Goal: Use online tool/utility: Utilize a website feature to perform a specific function

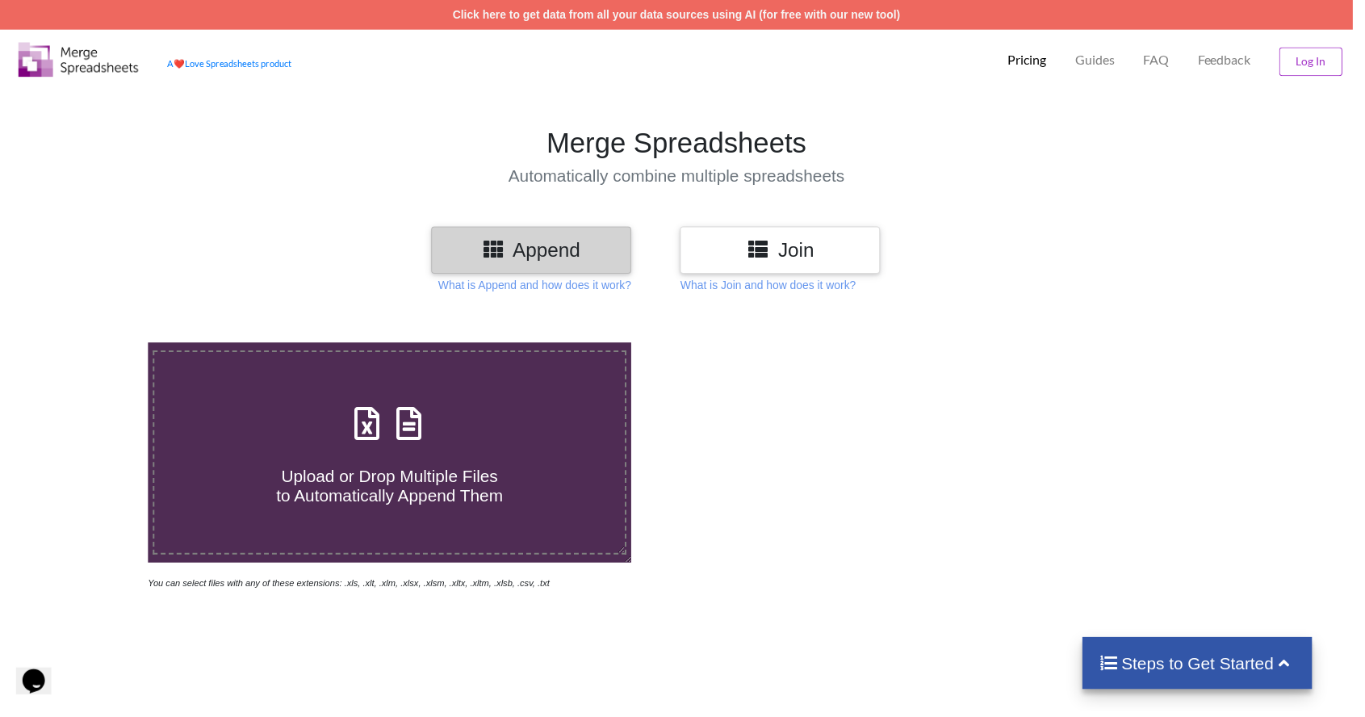
click at [546, 481] on h4 "Upload or Drop Multiple Files to Automatically Append Them" at bounding box center [393, 480] width 475 height 61
click at [95, 345] on input "Upload or Drop Multiple Files to Automatically Append Them" at bounding box center [95, 345] width 0 height 0
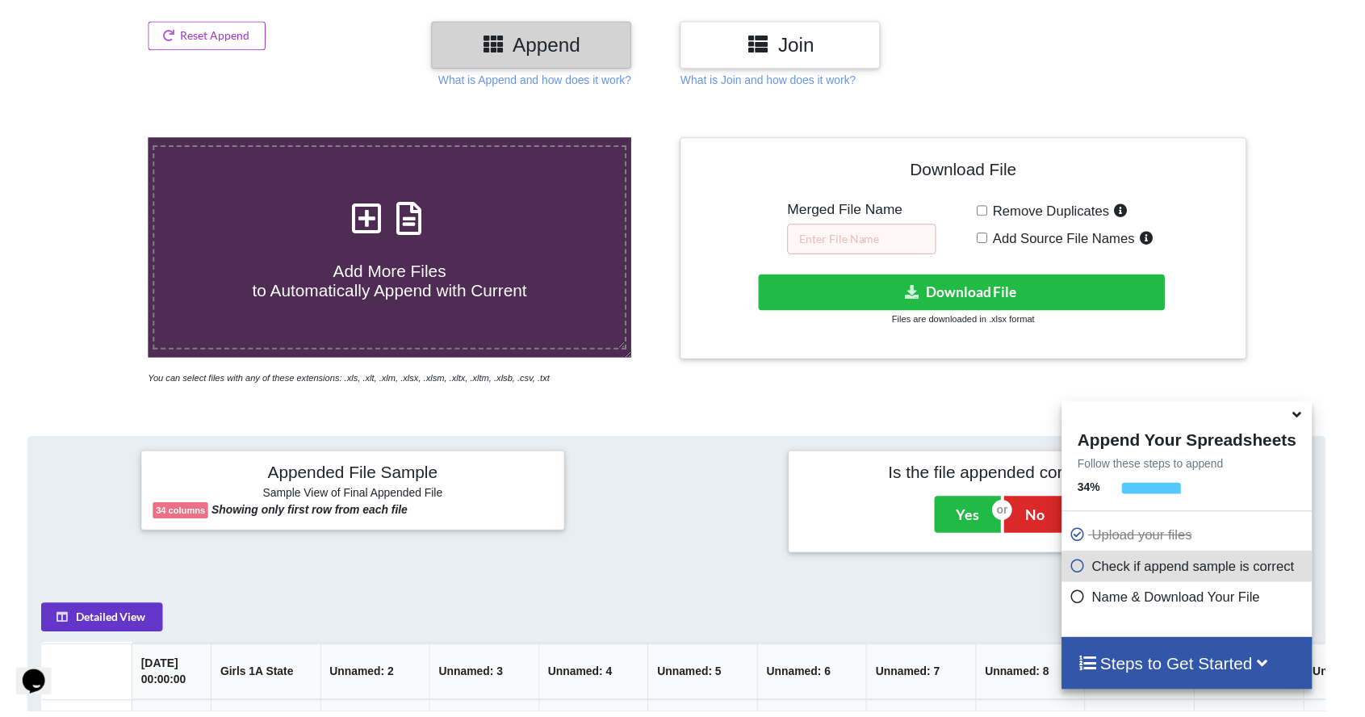
scroll to position [206, 0]
click at [563, 292] on h4 "Add More Files to Automatically Append with Current" at bounding box center [393, 274] width 475 height 61
click at [95, 140] on input "Add More Files to Automatically Append with Current" at bounding box center [95, 140] width 0 height 0
type input "C:\fakepath\Girls-2A-Final.xlsx"
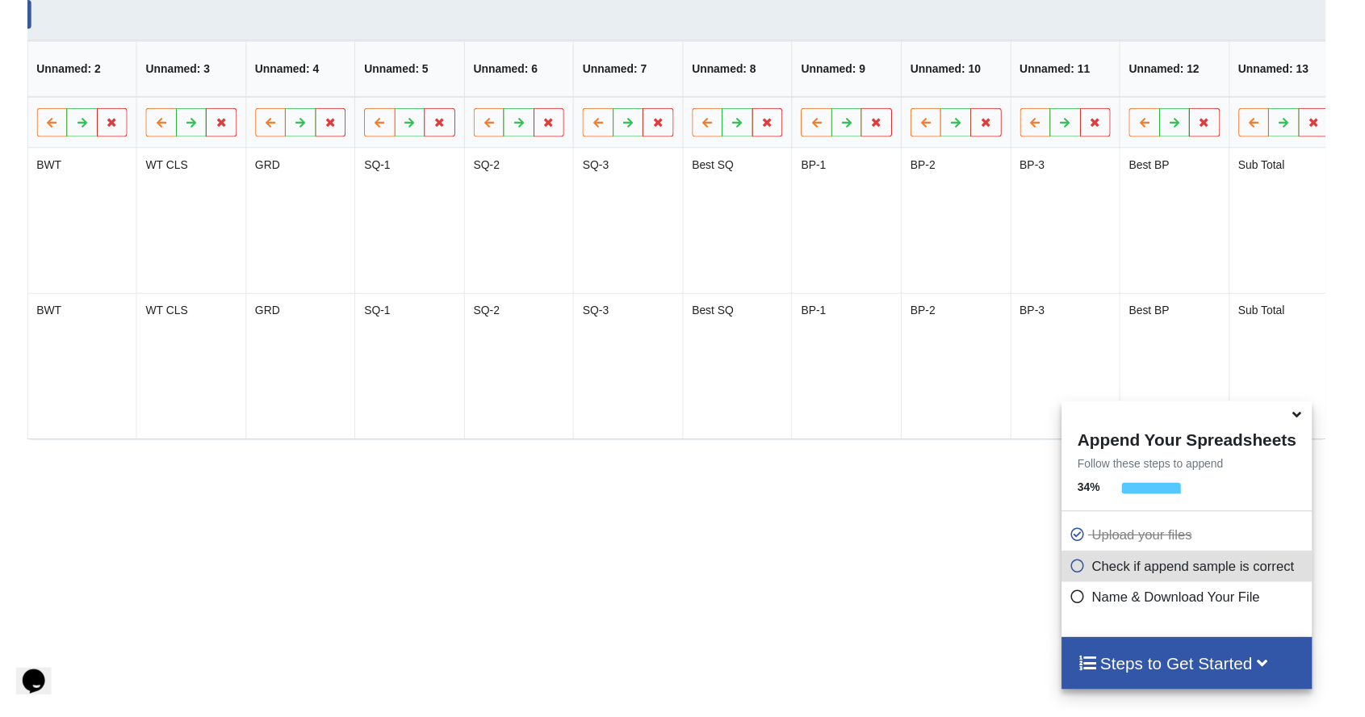
scroll to position [0, 0]
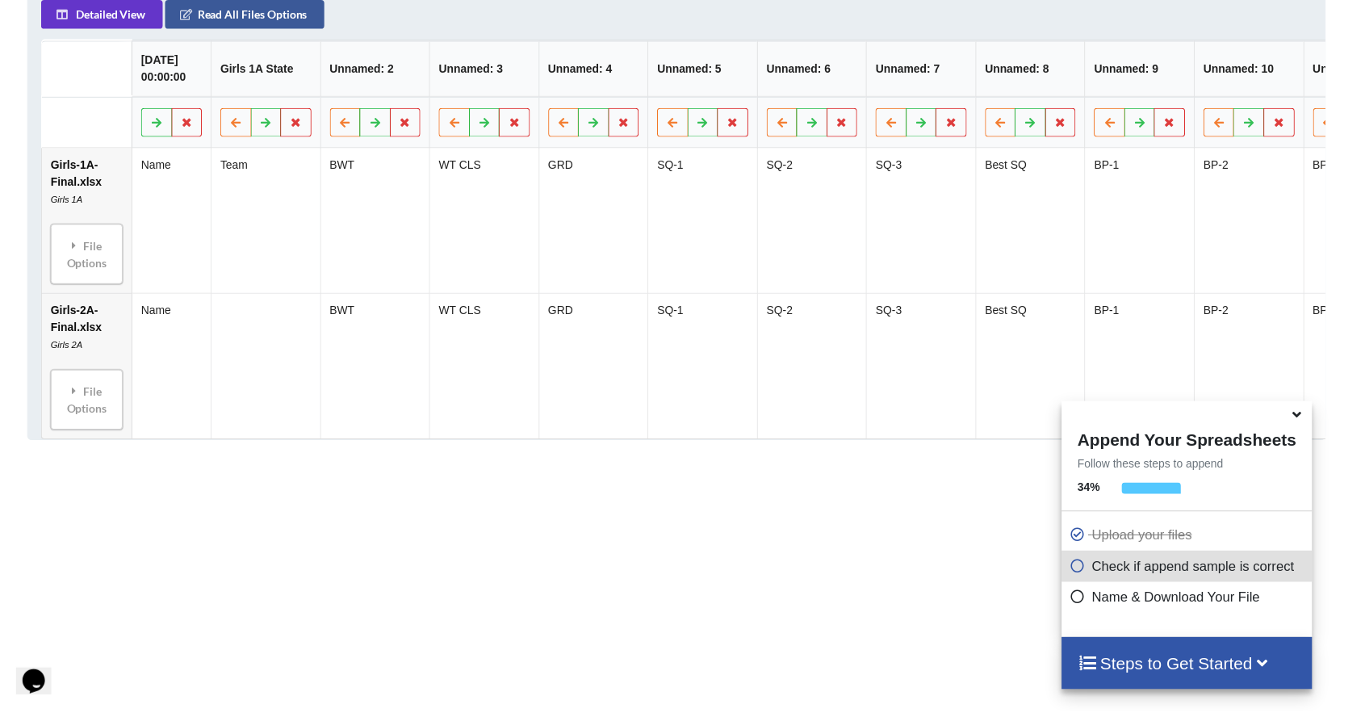
click at [1095, 575] on icon at bounding box center [1087, 568] width 16 height 14
click at [107, 249] on div "File Options" at bounding box center [87, 256] width 63 height 51
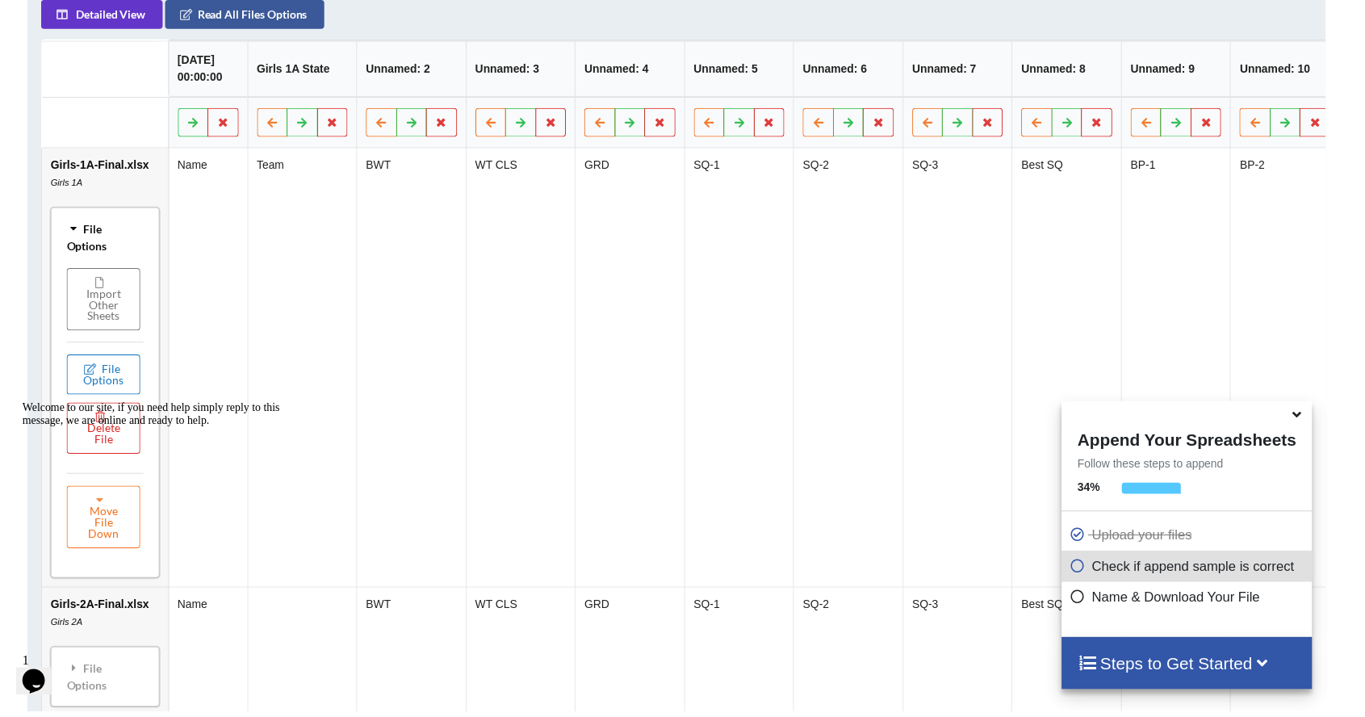
click at [117, 378] on button "File Options" at bounding box center [104, 378] width 74 height 40
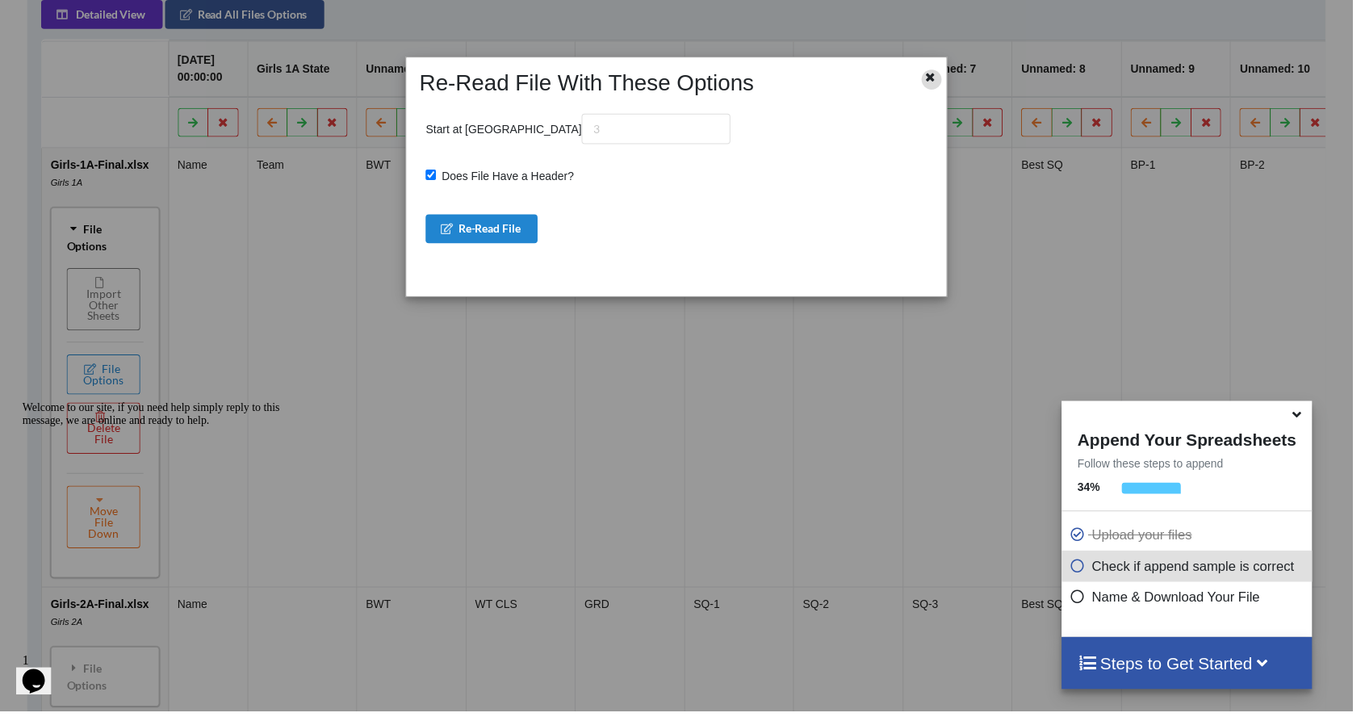
click at [945, 79] on icon at bounding box center [938, 75] width 14 height 11
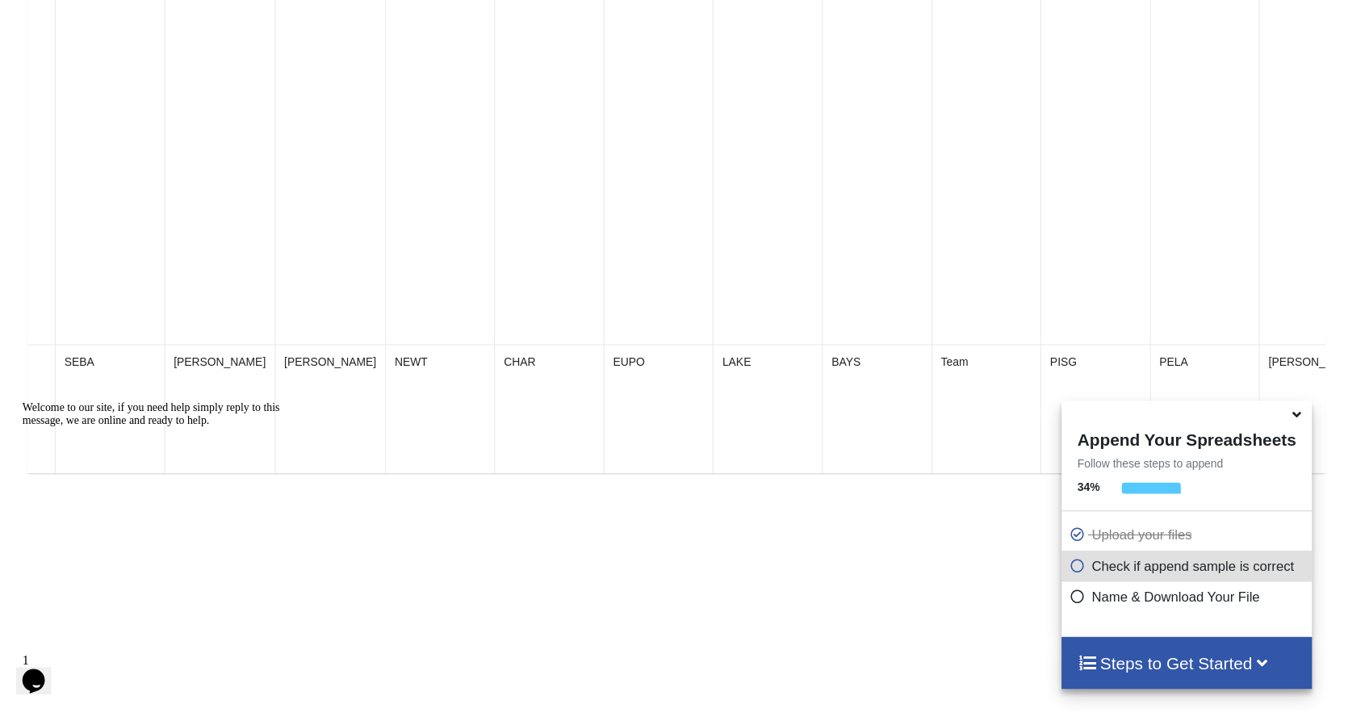
scroll to position [1094, 0]
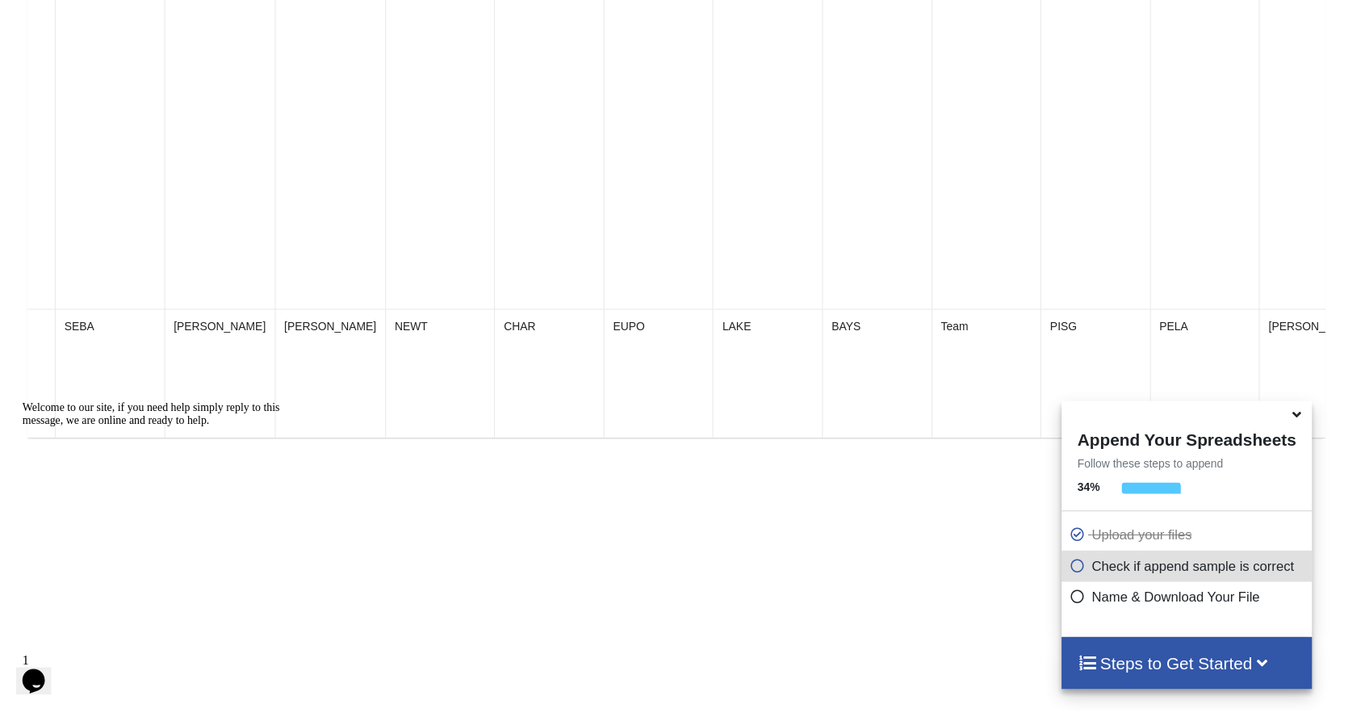
click at [1283, 675] on icon at bounding box center [1273, 667] width 20 height 17
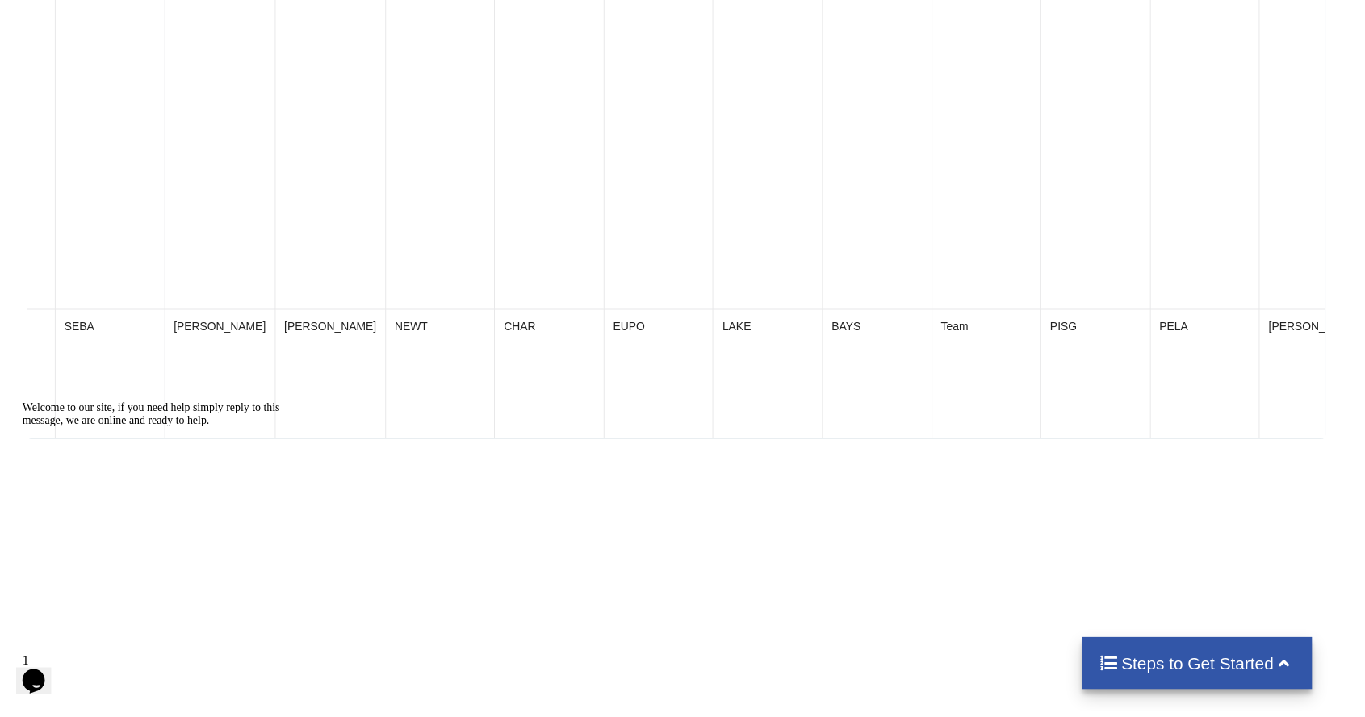
click at [1300, 675] on icon at bounding box center [1295, 667] width 20 height 17
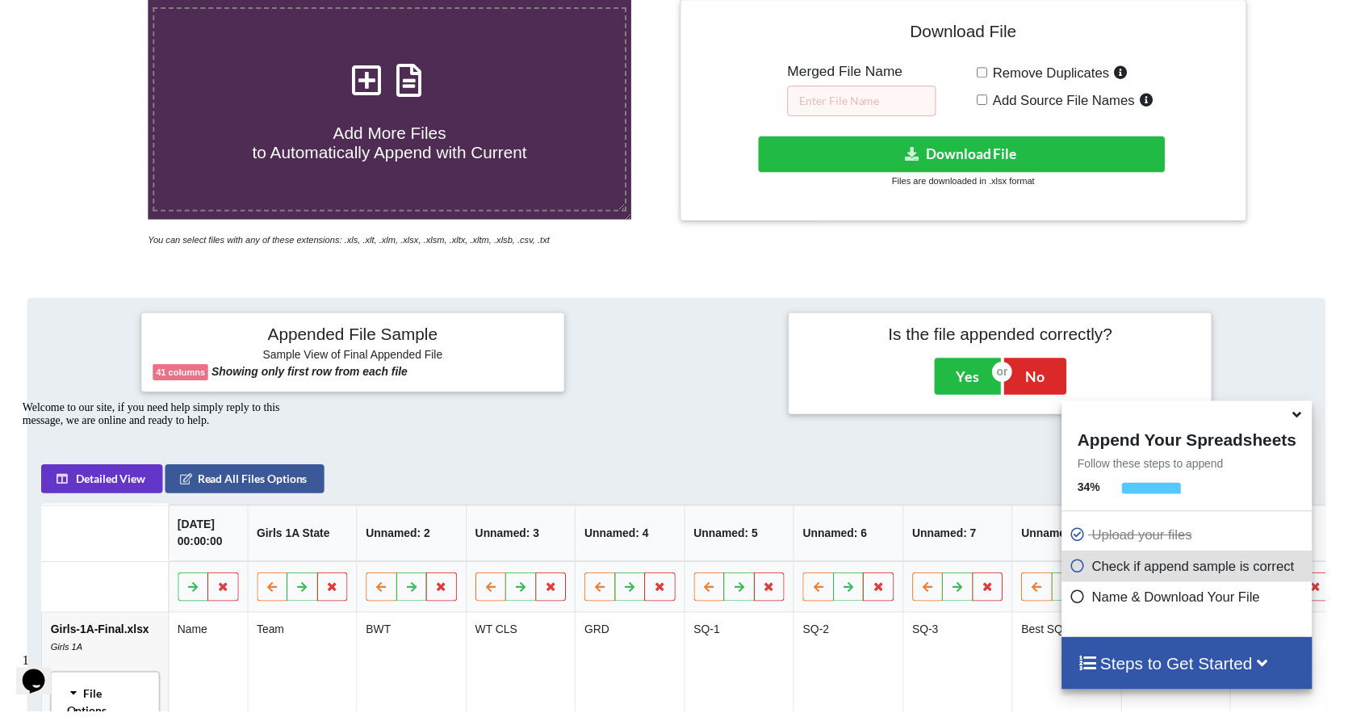
scroll to position [369, 0]
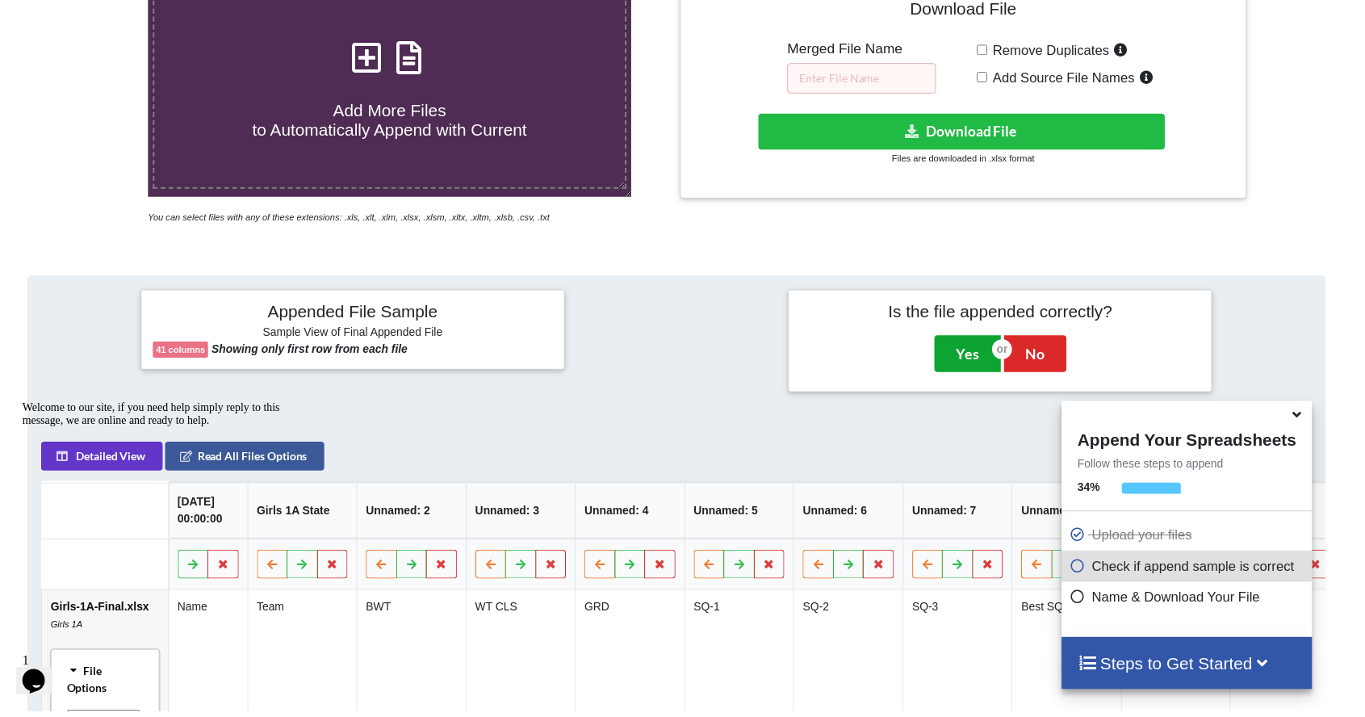
click at [947, 353] on button "Yes" at bounding box center [976, 356] width 67 height 37
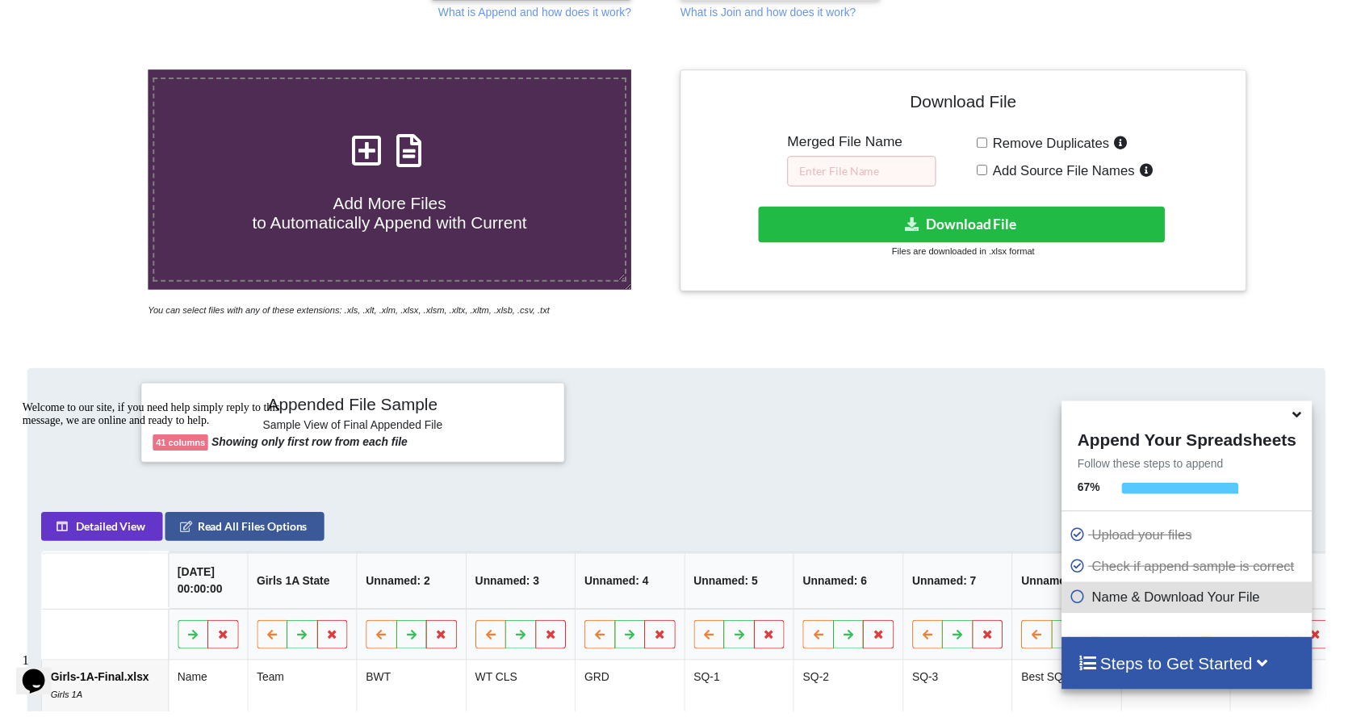
scroll to position [274, 0]
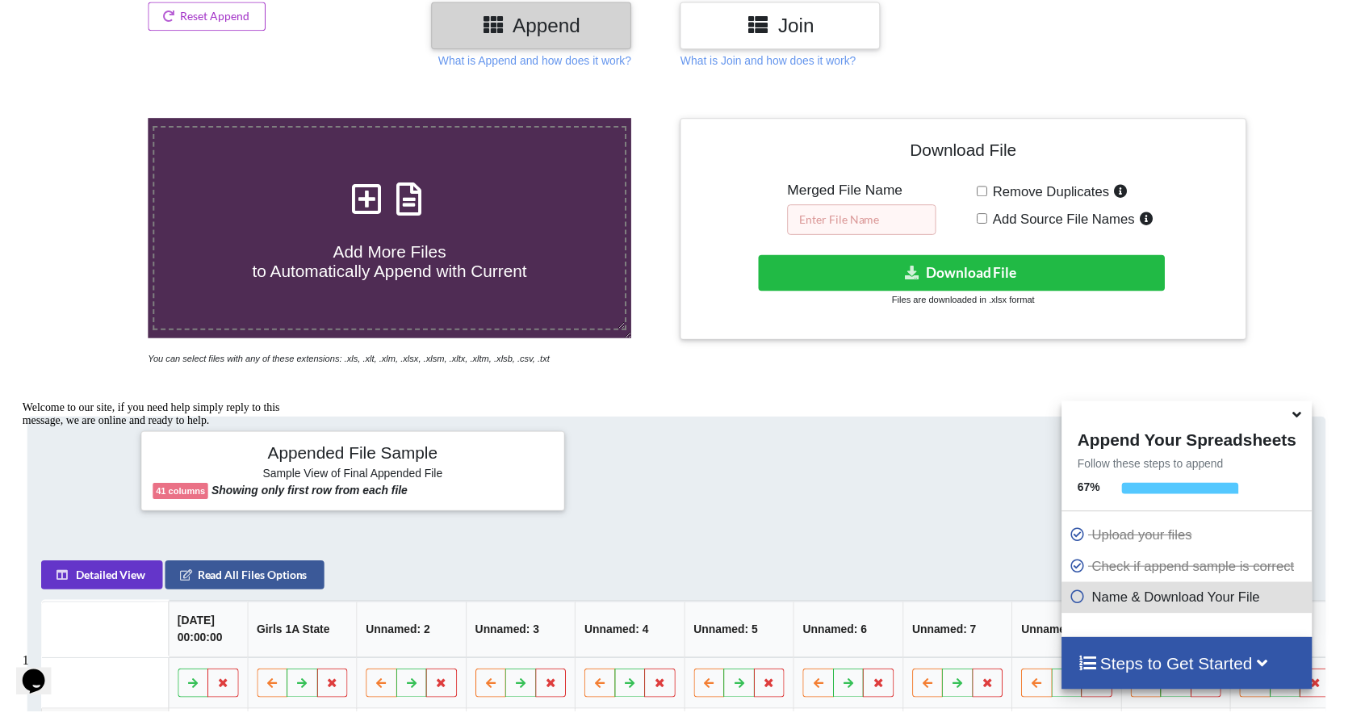
click at [894, 221] on input "text" at bounding box center [869, 221] width 150 height 31
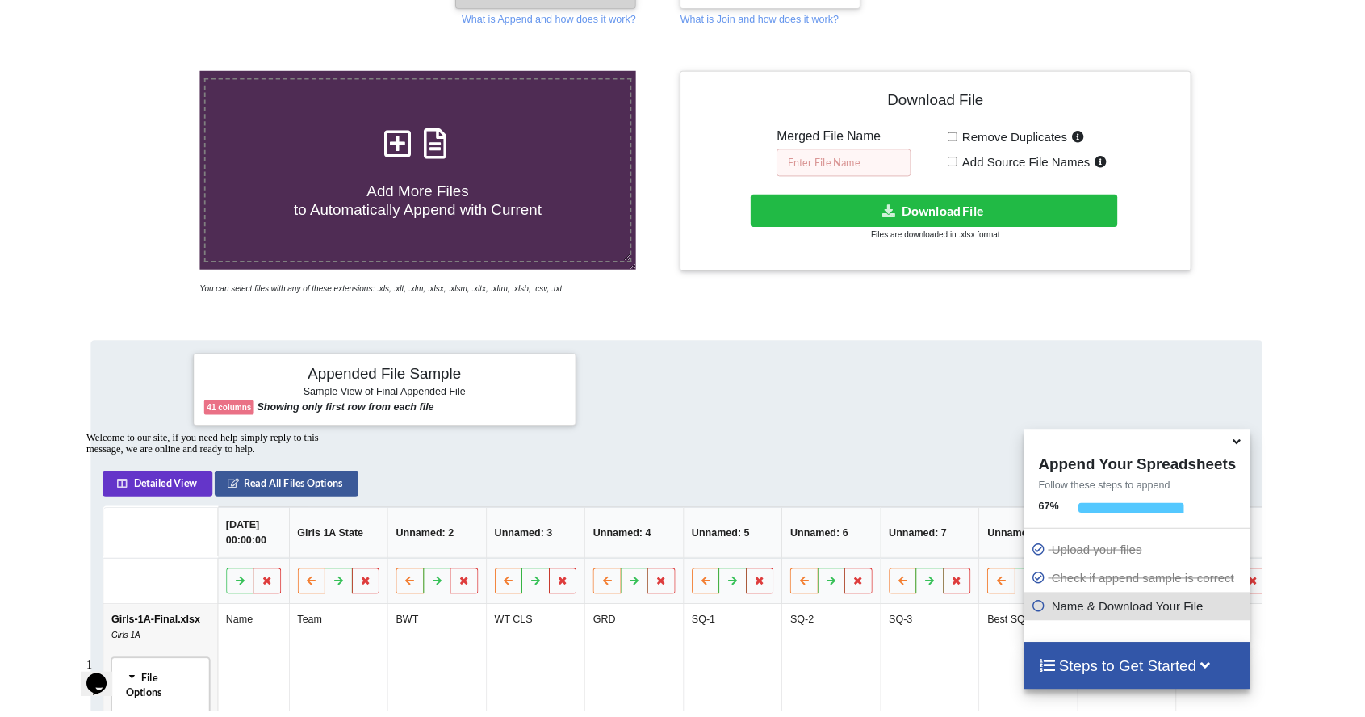
scroll to position [266, 0]
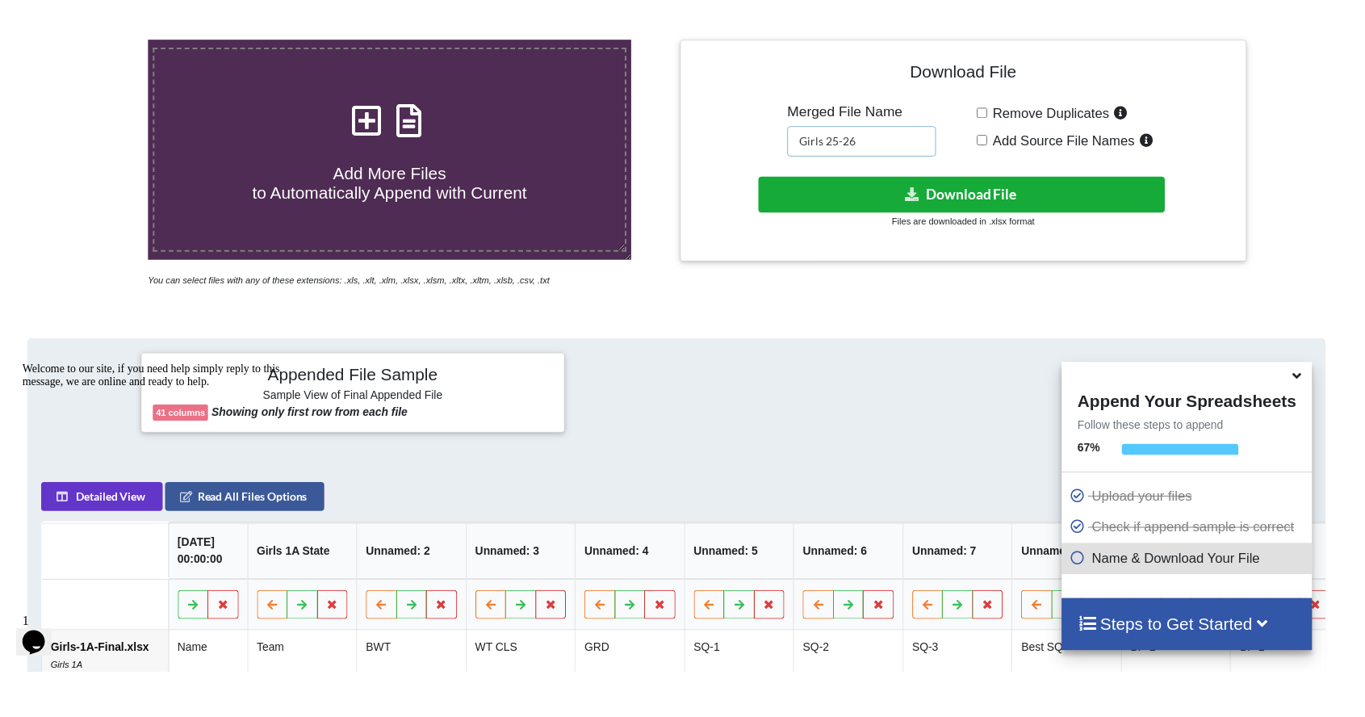
type input "Girls 25-26"
click at [1051, 230] on button "Download File" at bounding box center [970, 235] width 410 height 36
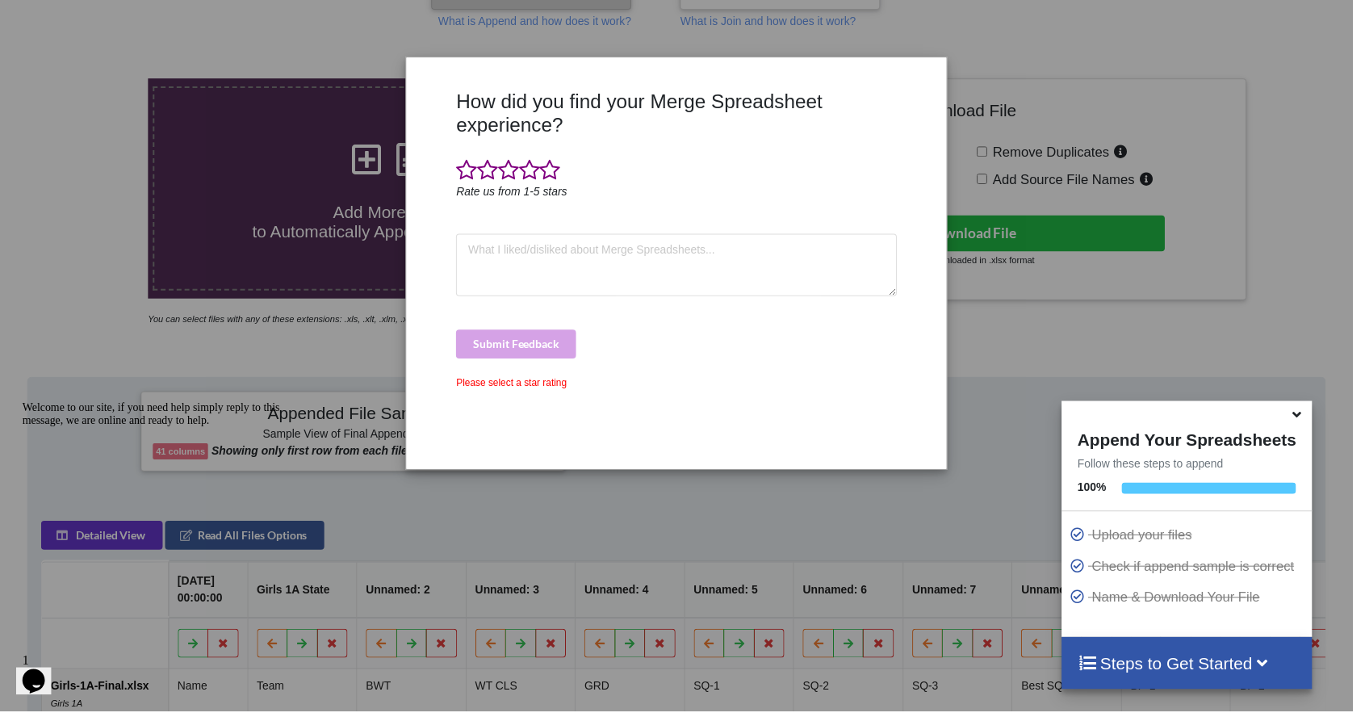
click at [601, 516] on div "How did you find your Merge Spreadsheet experience? Rate us from 1-5 stars Subm…" at bounding box center [682, 358] width 1365 height 717
click at [1028, 312] on div "How did you find your Merge Spreadsheet experience? Rate us from 1-5 stars Subm…" at bounding box center [682, 358] width 1365 height 717
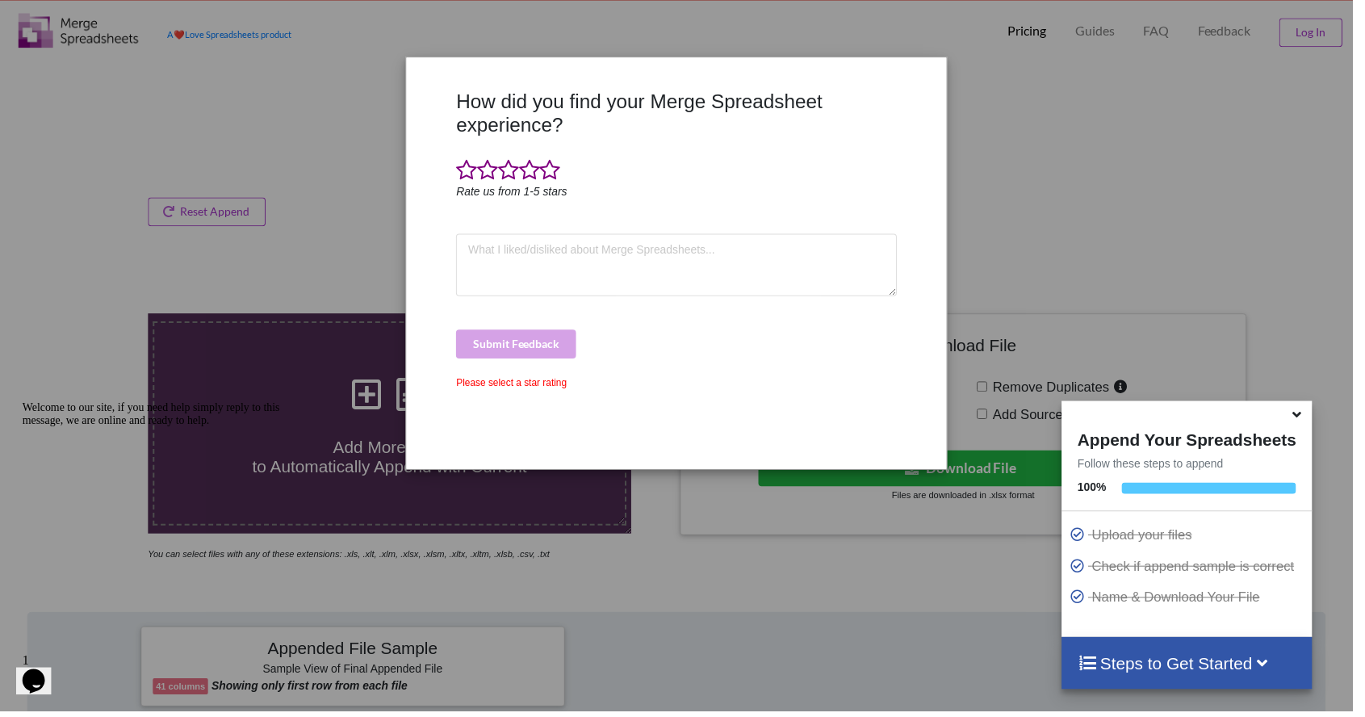
scroll to position [0, 0]
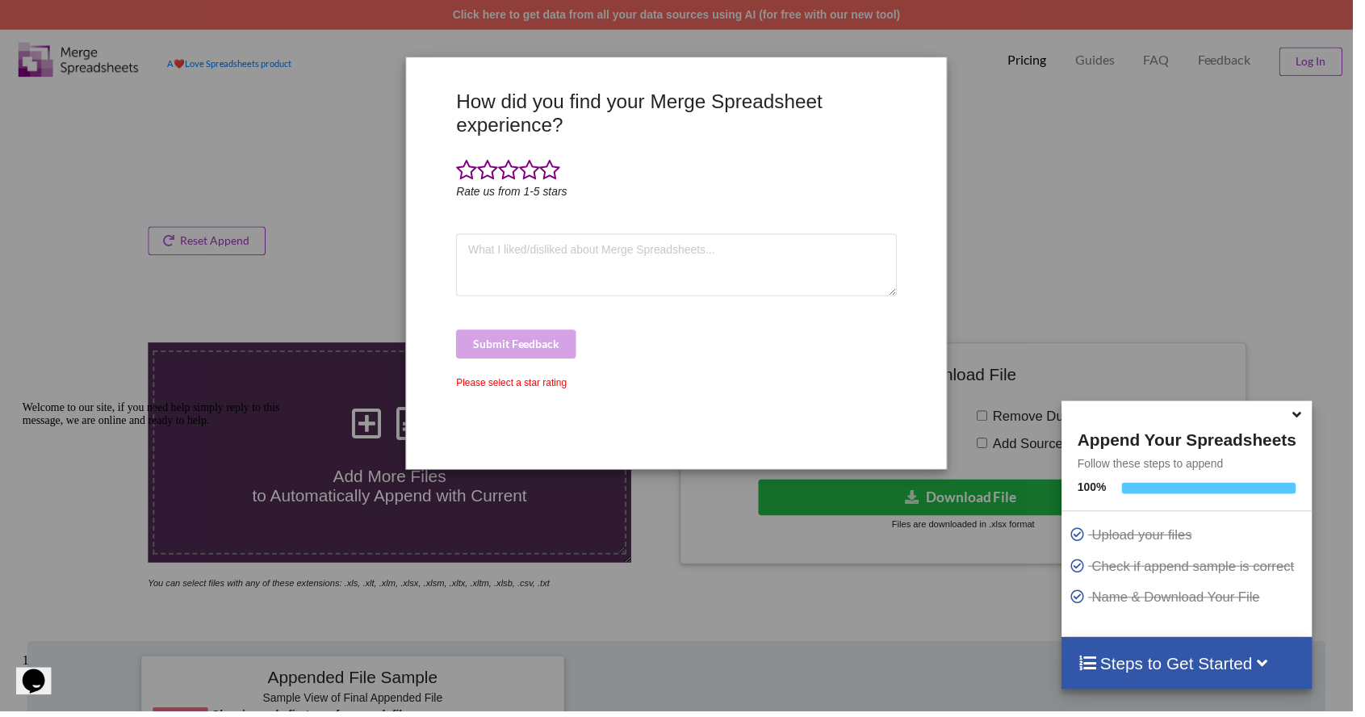
click at [1317, 408] on div at bounding box center [1197, 416] width 253 height 25
click at [1317, 423] on icon at bounding box center [1308, 415] width 17 height 15
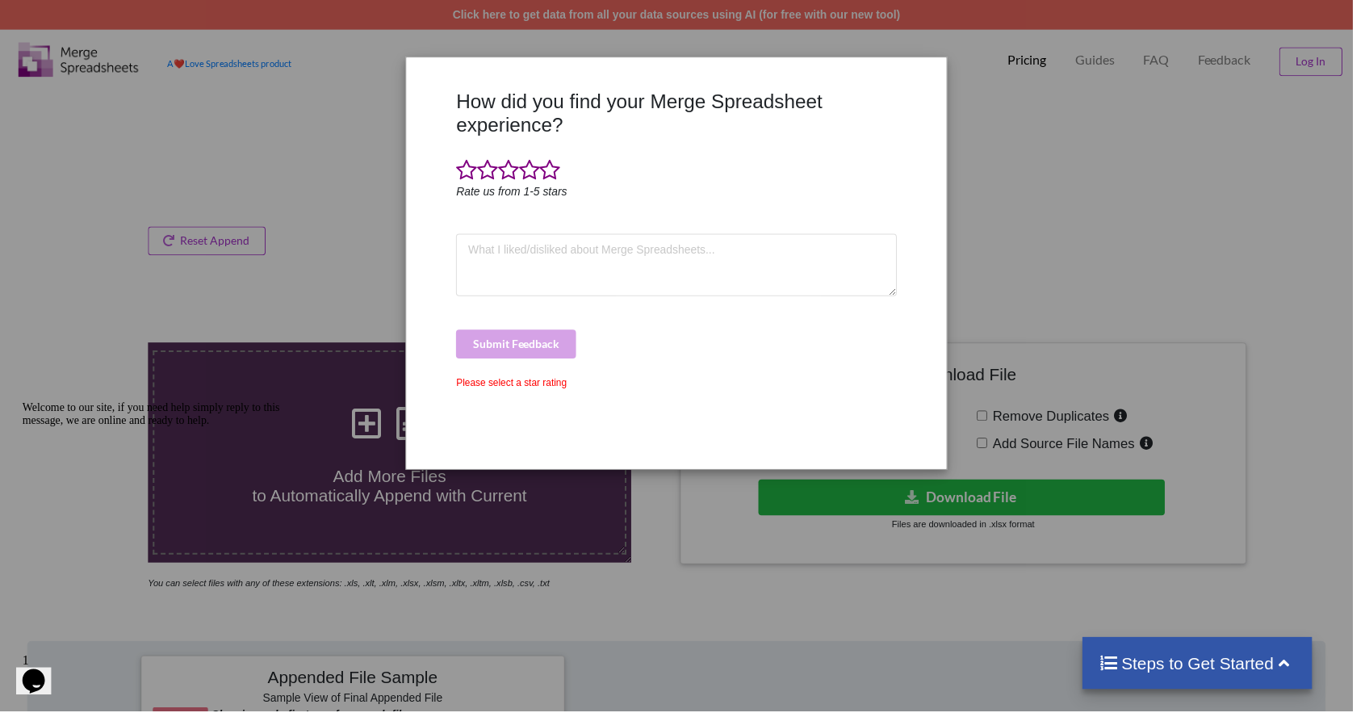
click at [1323, 417] on div "How did you find your Merge Spreadsheet experience? Rate us from 1-5 stars Subm…" at bounding box center [682, 358] width 1365 height 717
click at [538, 389] on div "Please select a star rating" at bounding box center [682, 385] width 444 height 15
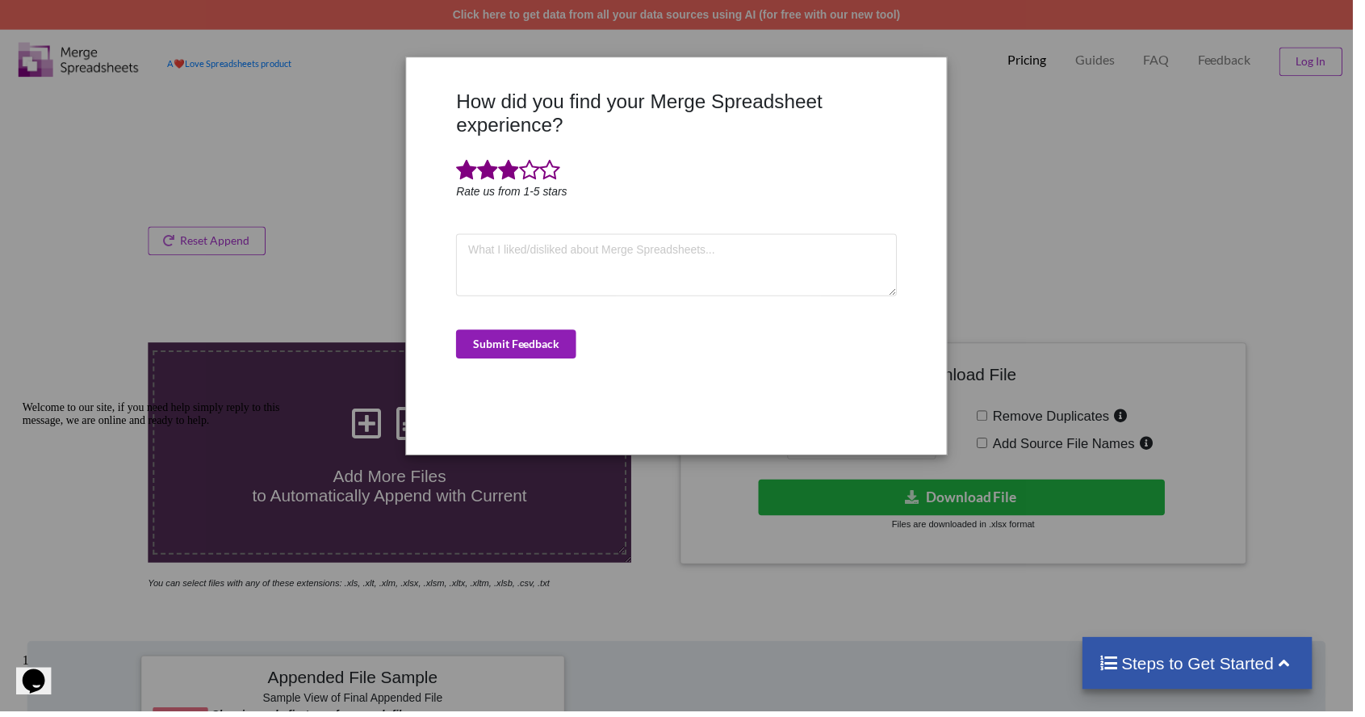
click at [557, 341] on button "Submit Feedback" at bounding box center [520, 346] width 121 height 29
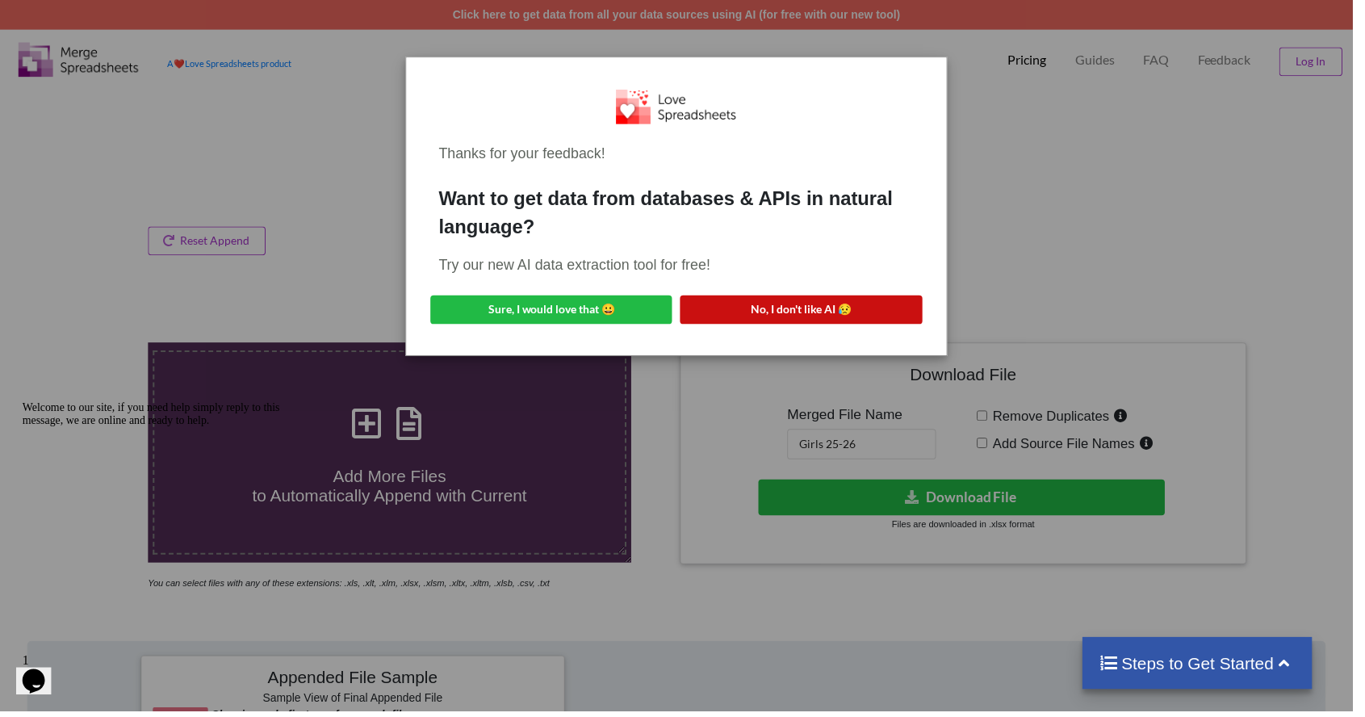
click at [894, 301] on button "No, I don't like AI 😥" at bounding box center [808, 312] width 244 height 29
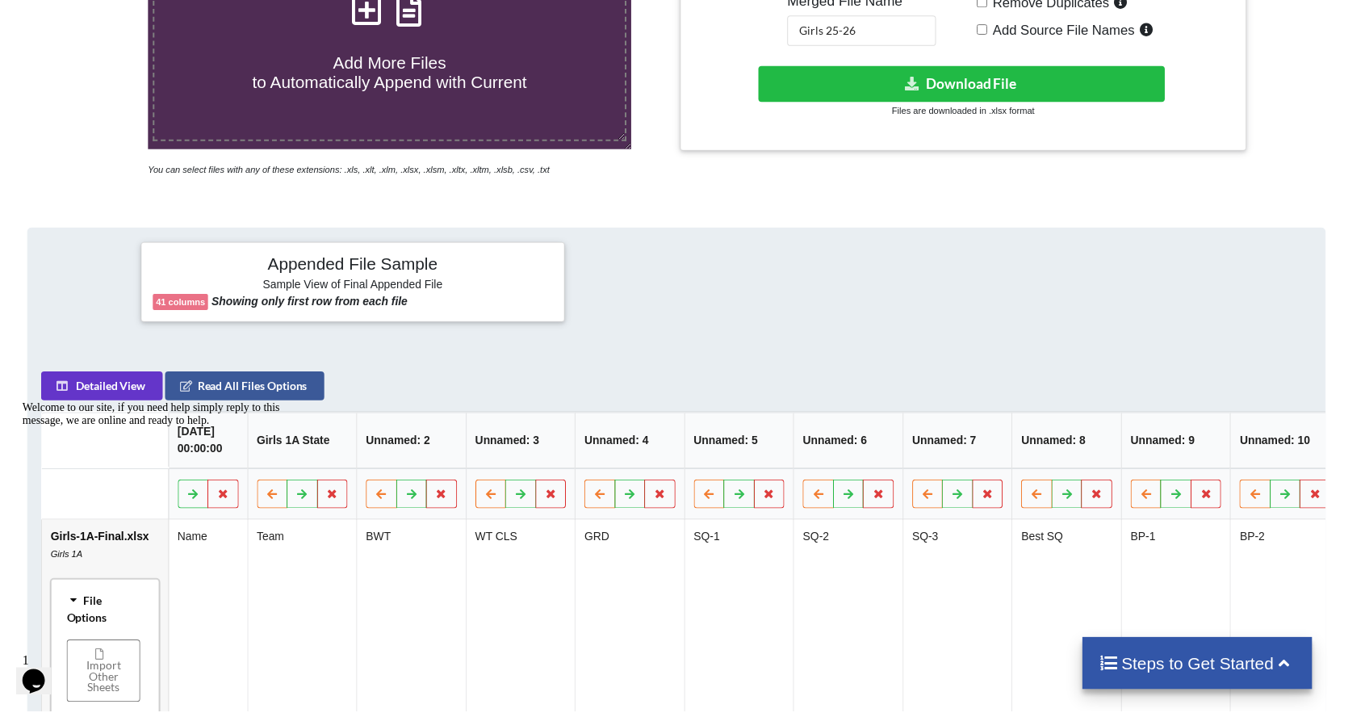
scroll to position [417, 0]
click at [111, 403] on button "Detailed View" at bounding box center [102, 388] width 123 height 29
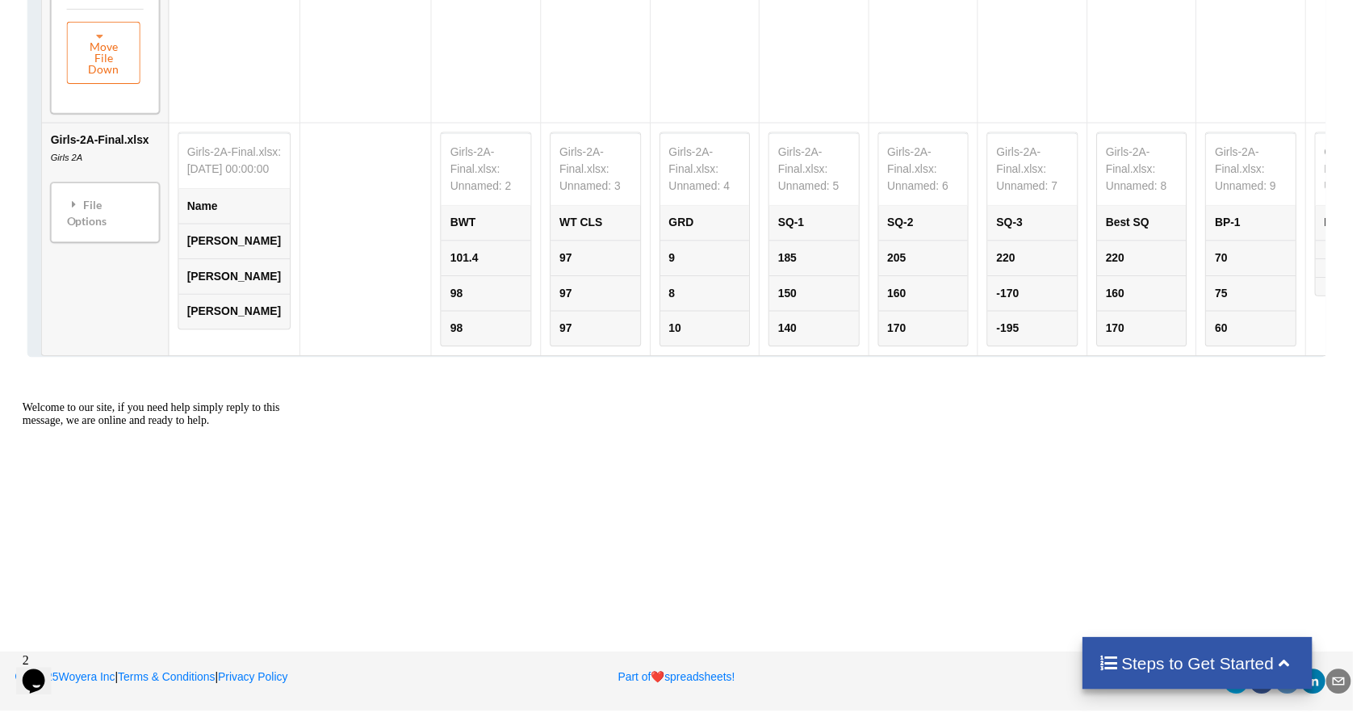
scroll to position [1249, 0]
click at [44, 668] on icon "Chat widget" at bounding box center [33, 680] width 23 height 24
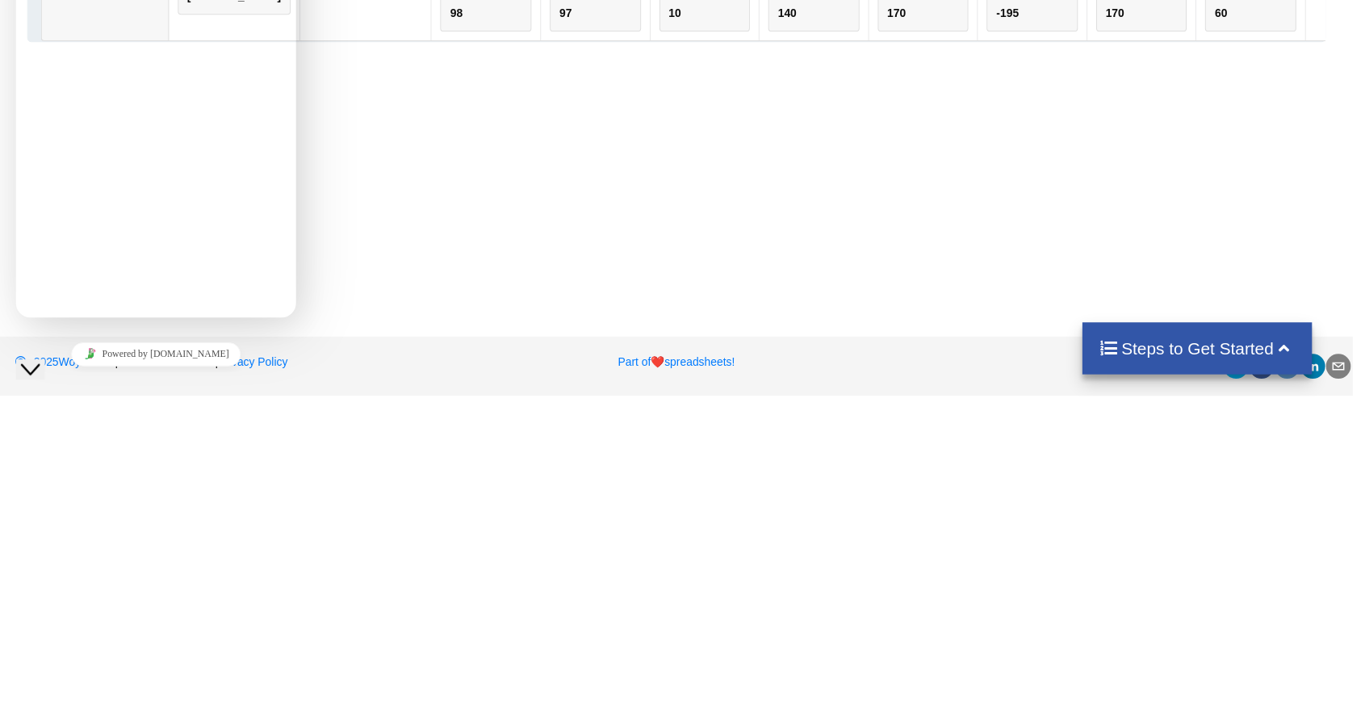
scroll to position [0, 0]
type textarea "I would like to merge the files and in information into one"
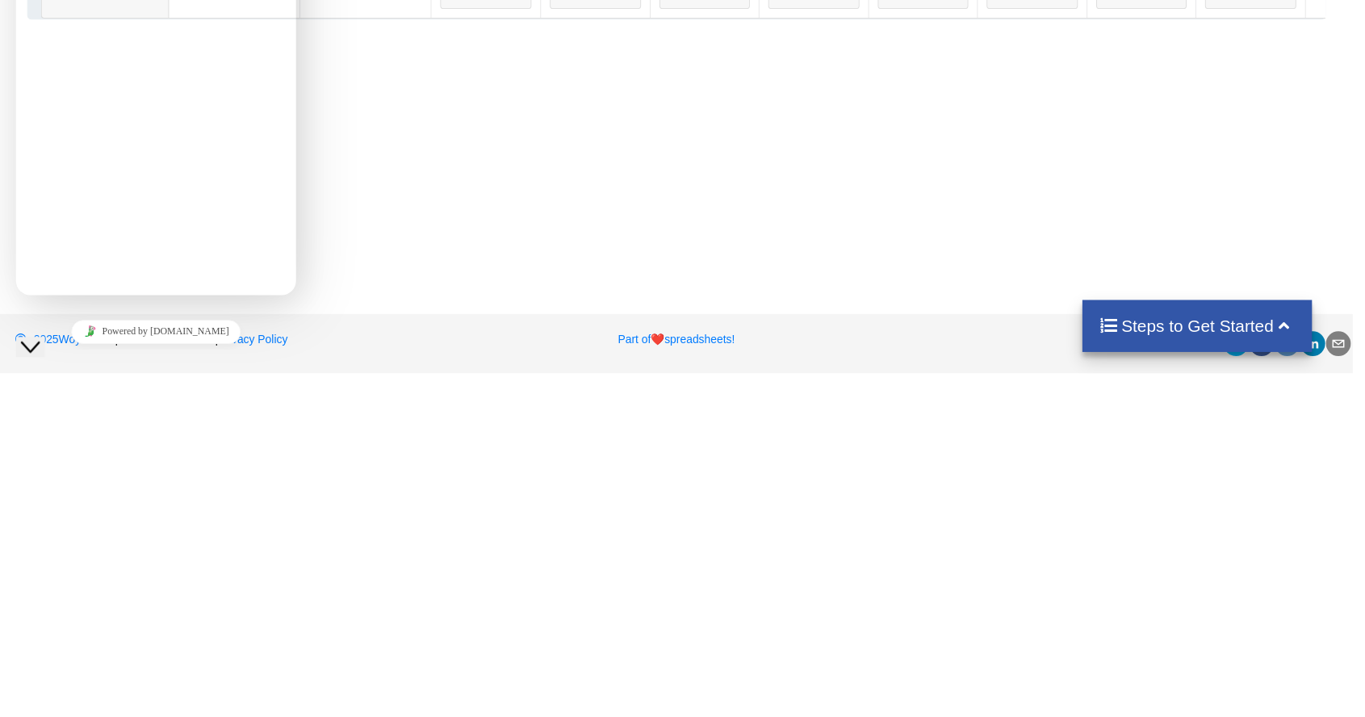
scroll to position [496, 0]
type input "[PERSON_NAME]"
type input "[EMAIL_ADDRESS][DOMAIN_NAME]"
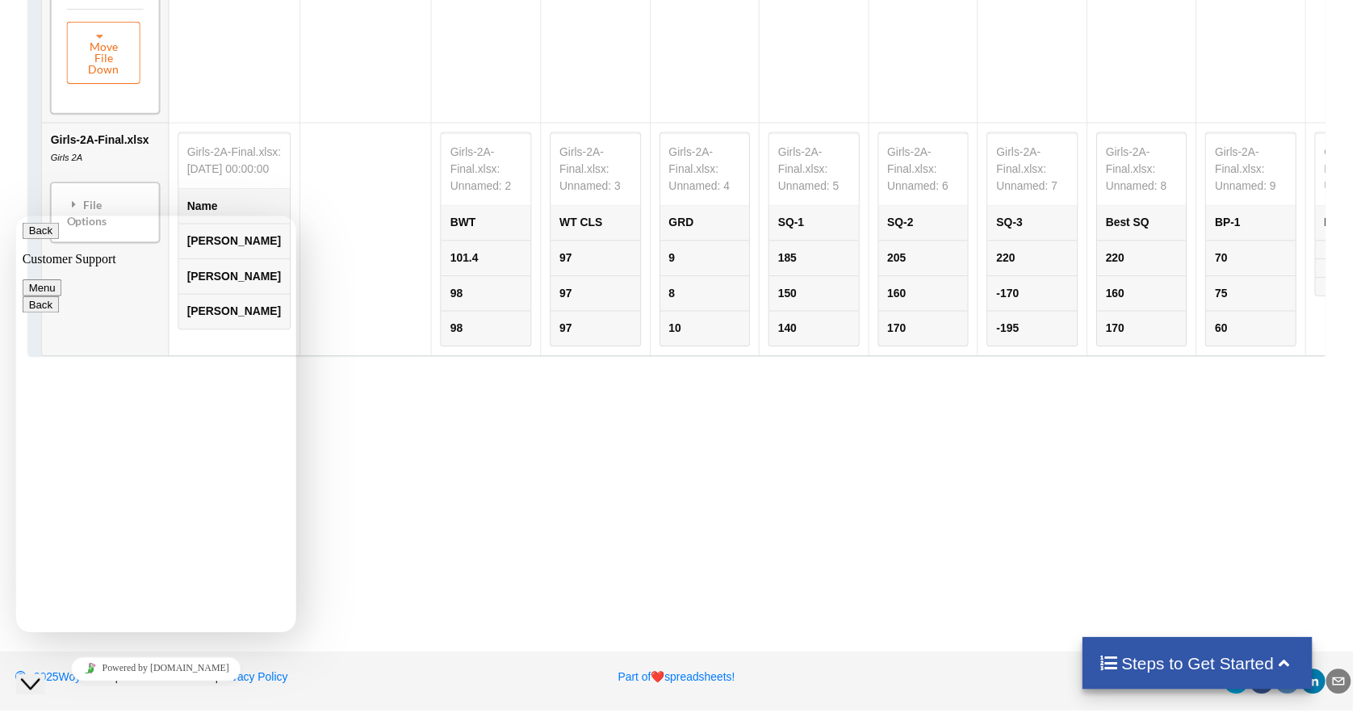
scroll to position [529, 0]
